Goal: Transaction & Acquisition: Obtain resource

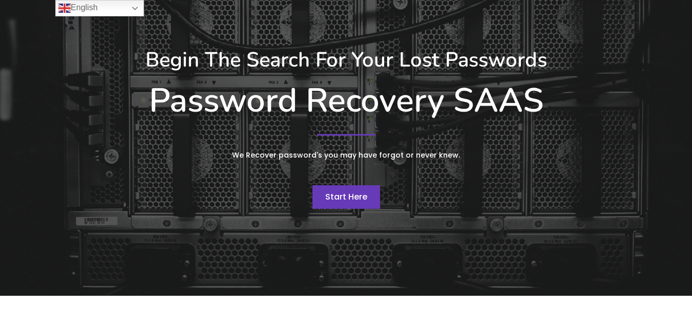
scroll to position [102, 0]
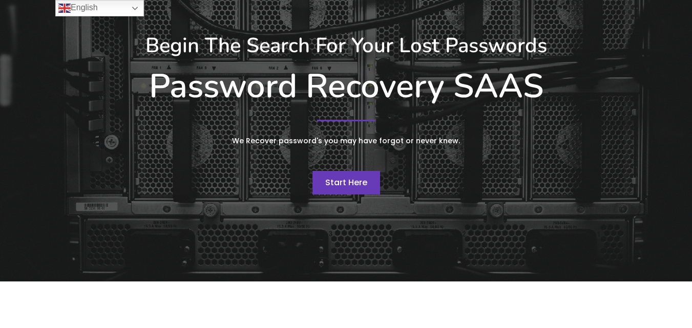
click at [350, 183] on span "Start Here" at bounding box center [346, 183] width 42 height 12
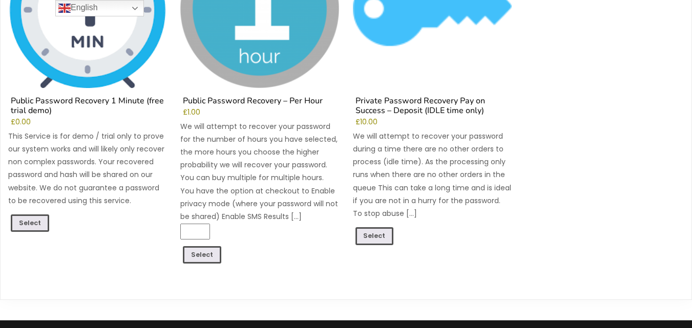
scroll to position [256, 0]
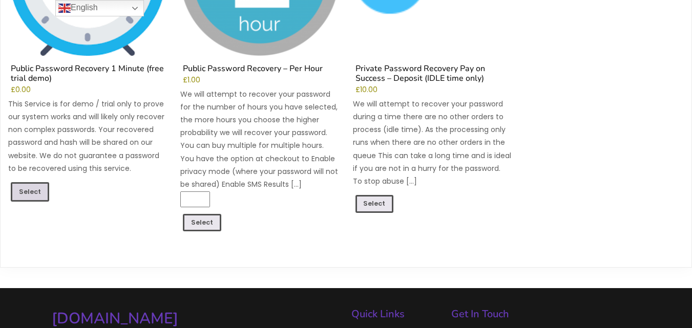
click at [28, 190] on link "Select" at bounding box center [30, 191] width 38 height 19
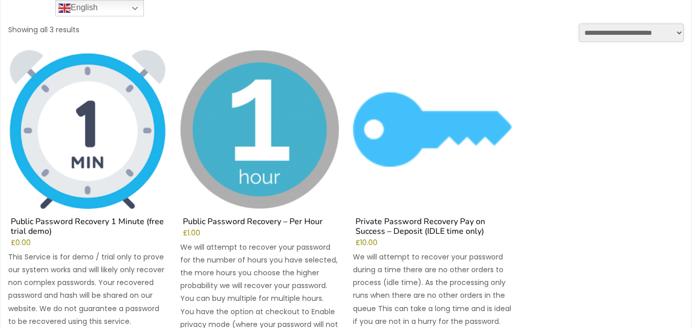
scroll to position [102, 0]
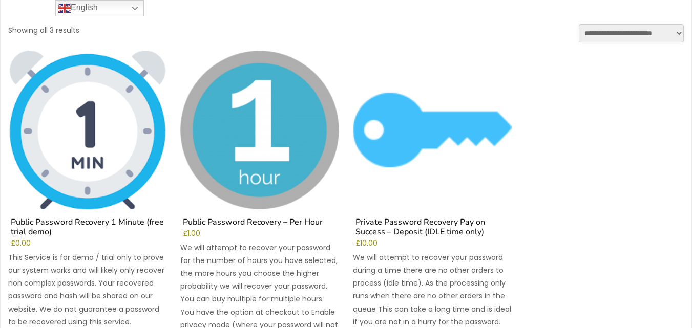
click at [94, 134] on img at bounding box center [87, 130] width 159 height 159
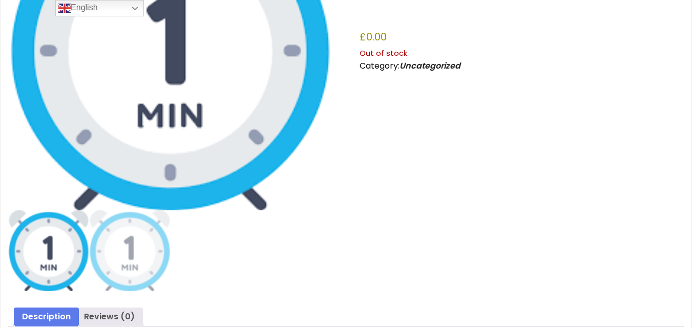
scroll to position [252, 0]
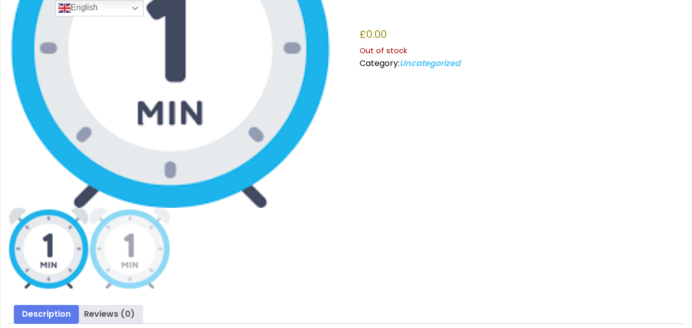
scroll to position [205, 0]
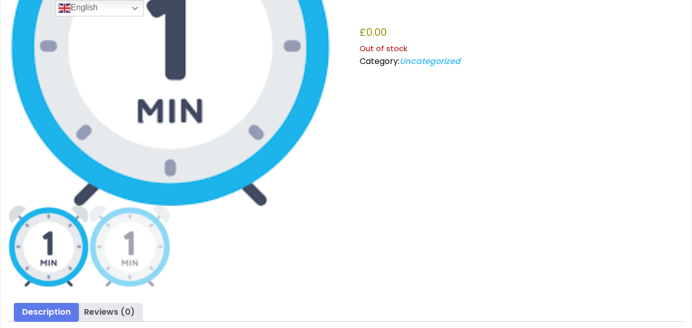
click at [435, 60] on link "Uncategorized" at bounding box center [430, 61] width 61 height 12
